Goal: Register for event/course

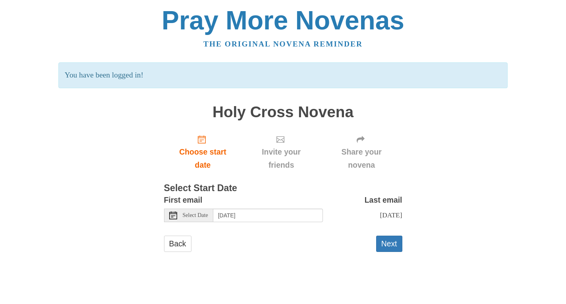
scroll to position [119, 0]
click at [204, 212] on span "Select Date" at bounding box center [195, 215] width 25 height 6
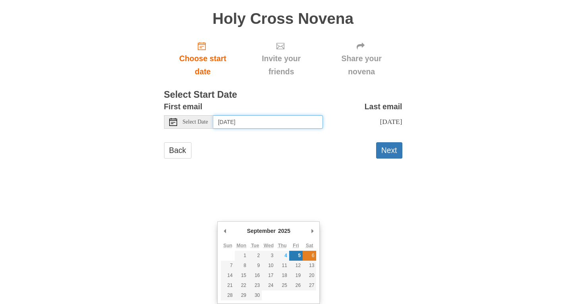
type input "[DATE]"
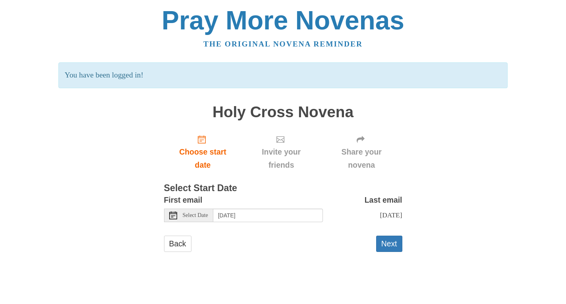
click at [202, 212] on span "Select Date" at bounding box center [195, 215] width 25 height 6
click at [393, 252] on button "Next" at bounding box center [389, 243] width 26 height 16
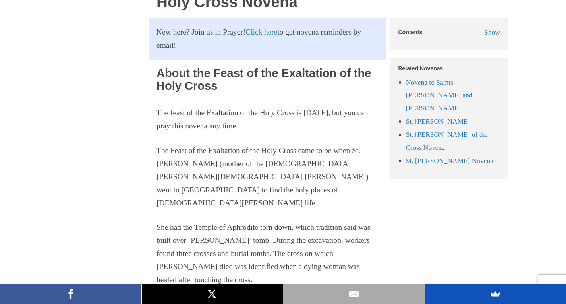
scroll to position [476, 0]
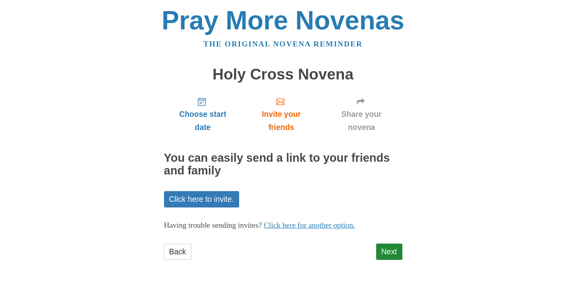
scroll to position [119, 0]
